Goal: Information Seeking & Learning: Find specific page/section

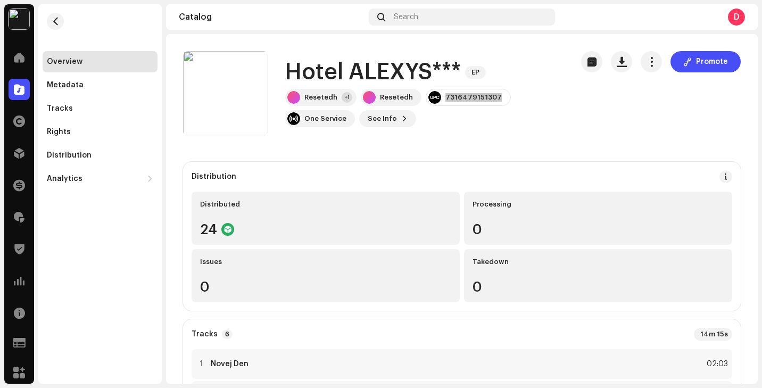
scroll to position [87, 0]
click at [52, 20] on span "button" at bounding box center [56, 21] width 8 height 9
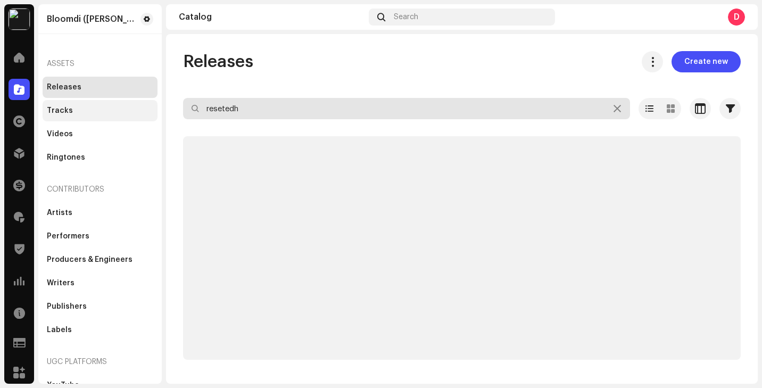
drag, startPoint x: 258, startPoint y: 111, endPoint x: 147, endPoint y: 102, distance: 111.6
click at [147, 102] on div "Bloomdi (Ruka Hore) Home Catalog Rights Distribution Finance Royalties Trust & …" at bounding box center [381, 194] width 762 height 388
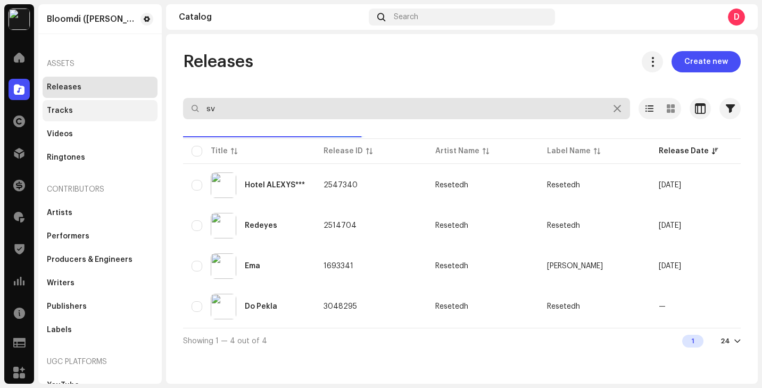
type input "s"
type input "a"
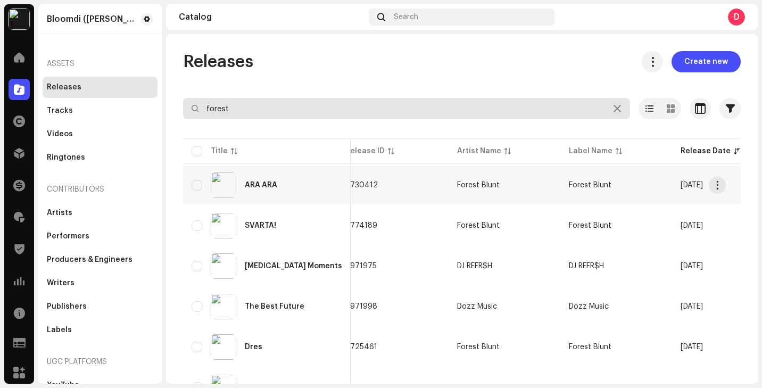
scroll to position [0, 16]
type input "forest"
